Goal: Find specific page/section: Find specific page/section

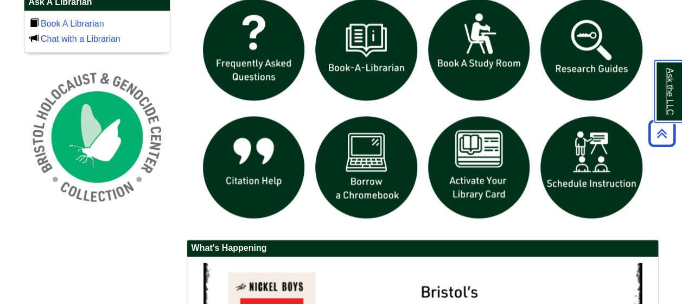
scroll to position [716, 0]
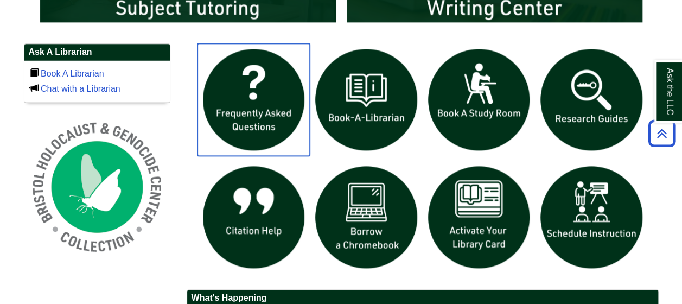
click at [245, 101] on img "slideshow" at bounding box center [253, 99] width 113 height 113
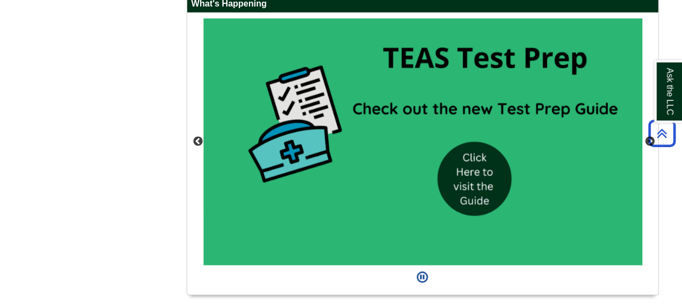
scroll to position [1041, 0]
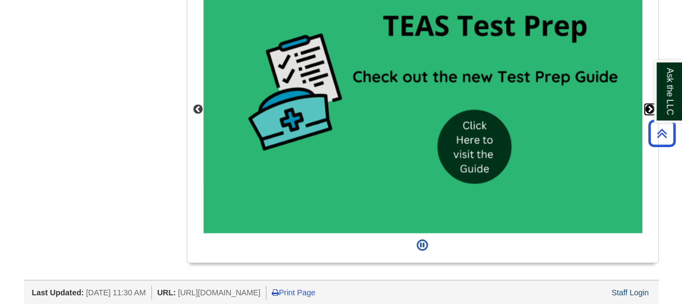
click at [647, 104] on button "Next" at bounding box center [649, 109] width 11 height 11
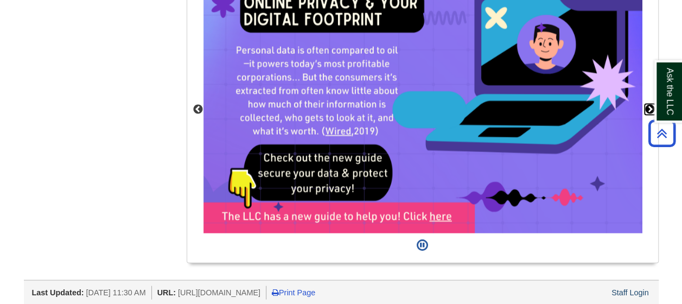
click at [649, 105] on button "Next" at bounding box center [649, 109] width 11 height 11
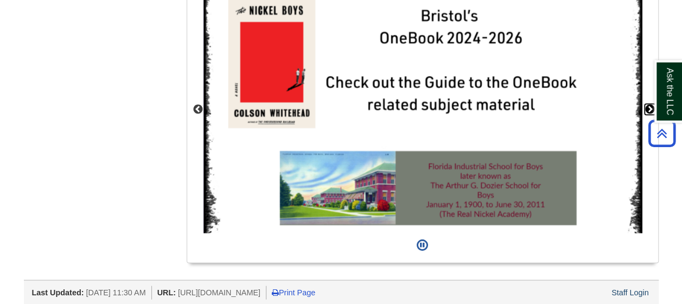
click at [649, 105] on button "Next" at bounding box center [649, 109] width 11 height 11
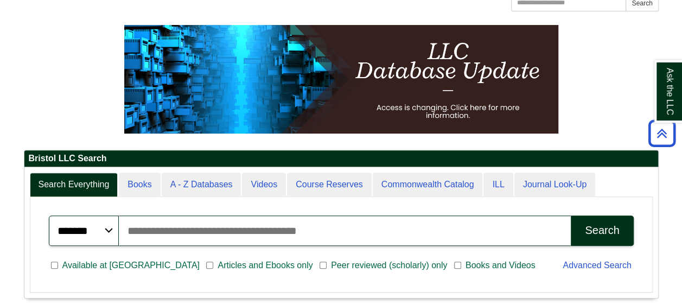
scroll to position [11, 0]
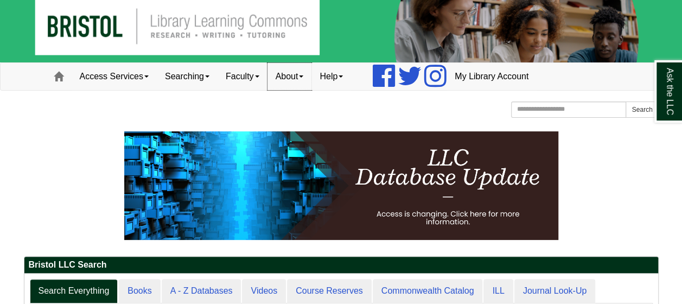
click at [306, 78] on link "About" at bounding box center [289, 76] width 44 height 27
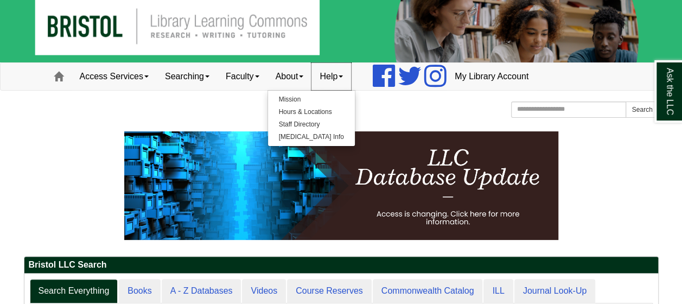
click at [341, 76] on link "Help" at bounding box center [331, 76] width 40 height 27
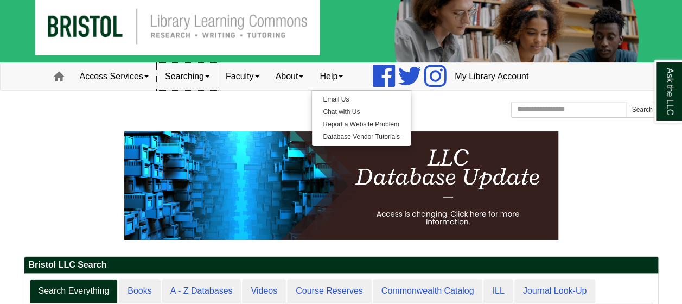
click at [204, 77] on link "Searching" at bounding box center [187, 76] width 61 height 27
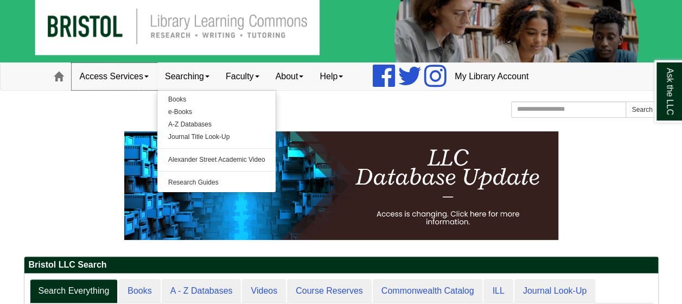
click at [124, 85] on link "Access Services" at bounding box center [114, 76] width 85 height 27
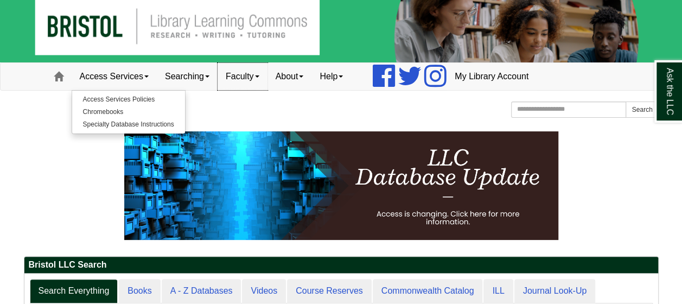
click at [242, 73] on link "Faculty" at bounding box center [242, 76] width 50 height 27
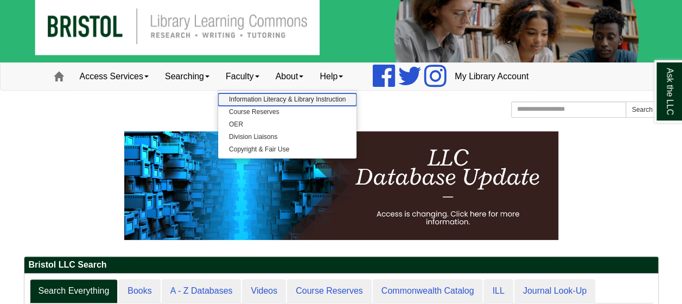
click at [297, 100] on link "Information Literacy & Library Instruction" at bounding box center [287, 99] width 138 height 12
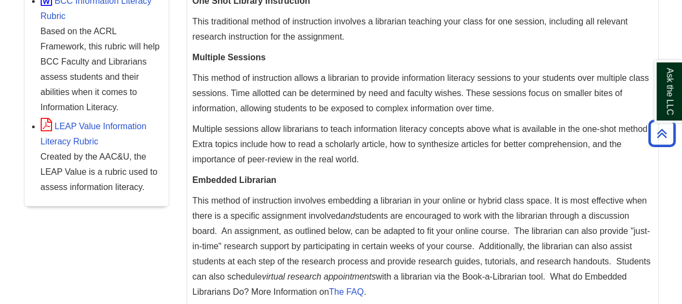
scroll to position [612, 0]
